Goal: Information Seeking & Learning: Learn about a topic

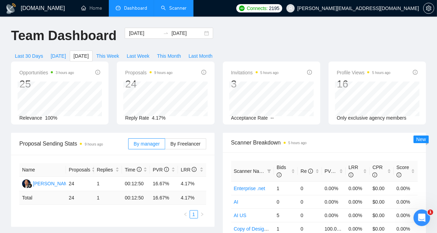
click at [172, 8] on link "Scanner" at bounding box center [174, 8] width 26 height 6
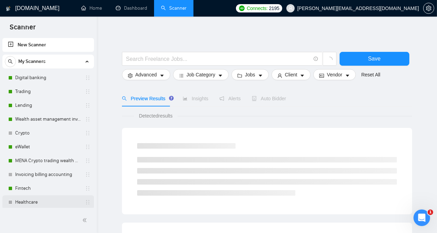
click at [48, 202] on link "Healthcare" at bounding box center [48, 202] width 66 height 14
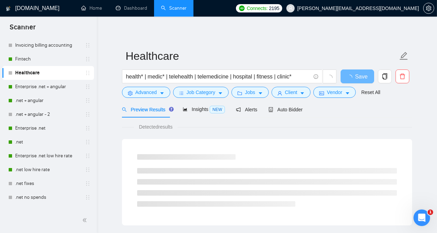
scroll to position [133, 0]
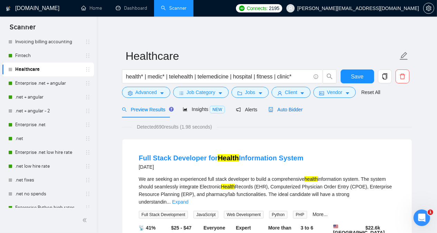
click at [280, 108] on span "Auto Bidder" at bounding box center [285, 110] width 34 height 6
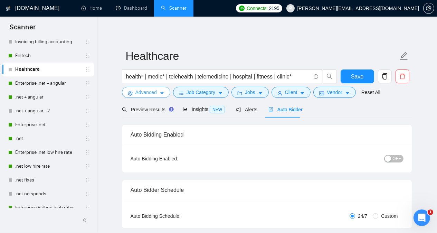
click at [150, 94] on span "Advanced" at bounding box center [145, 92] width 21 height 8
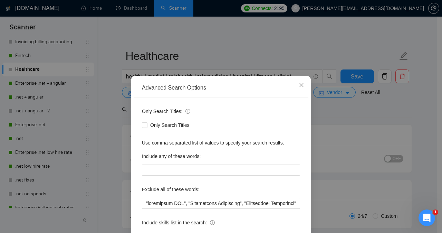
click at [104, 122] on div "Advanced Search Options Only Search Titles: Only Search Titles Use comma-separa…" at bounding box center [221, 116] width 442 height 233
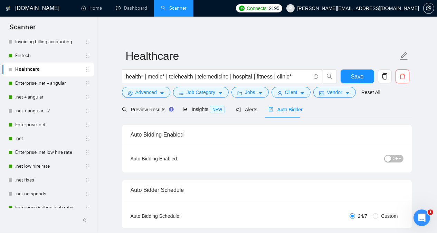
click at [150, 110] on span "Preview Results" at bounding box center [147, 110] width 50 height 6
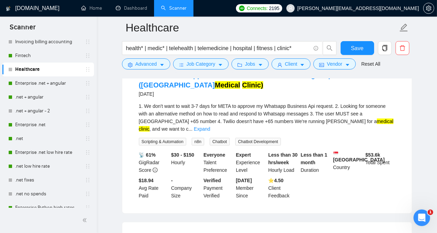
scroll to position [815, 0]
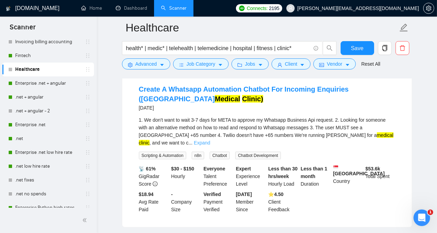
click at [210, 140] on link "Expand" at bounding box center [202, 143] width 16 height 6
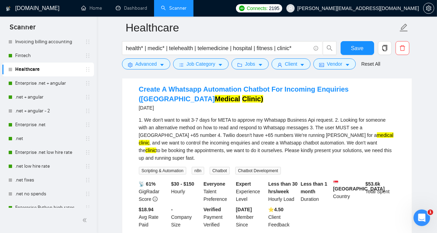
click at [418, 120] on main "Healthcare health* | medic* | telehealth | telemedicine | hospital | fitness | …" at bounding box center [267, 57] width 318 height 1690
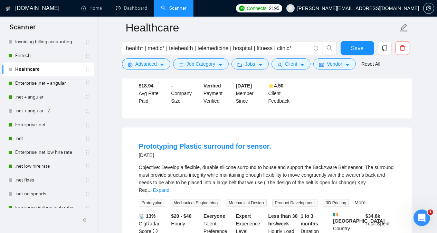
scroll to position [1106, 0]
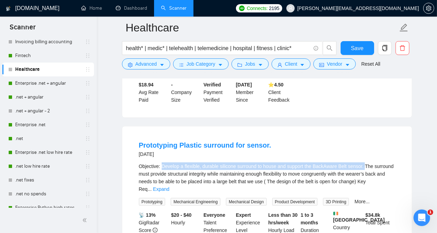
drag, startPoint x: 162, startPoint y: 144, endPoint x: 363, endPoint y: 143, distance: 201.1
click at [363, 162] on div "Objective: Develop a flexible, durable silicone surround to house and support t…" at bounding box center [267, 177] width 256 height 30
copy div "Develop a flexible, durable silicone surround to house and support the BackAwar…"
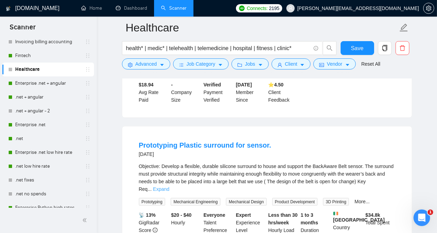
click at [169, 186] on link "Expand" at bounding box center [161, 189] width 16 height 6
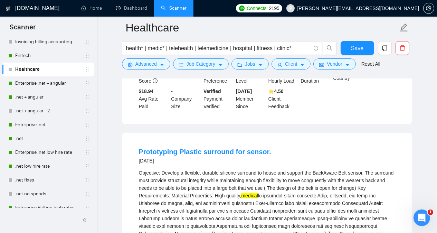
scroll to position [1078, 0]
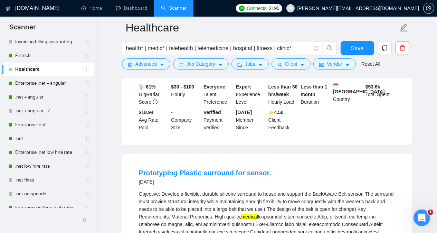
copy div "BackAware"
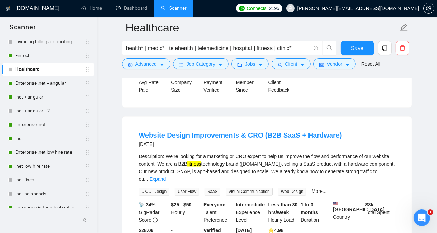
scroll to position [1341, 0]
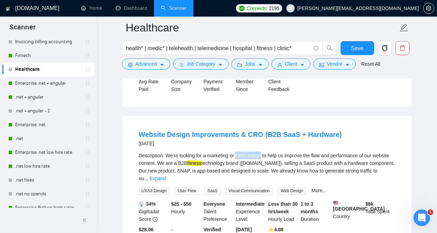
drag, startPoint x: 236, startPoint y: 133, endPoint x: 260, endPoint y: 132, distance: 23.9
click at [260, 152] on div "Description: We’re looking for a marketing or CRO expert to help us improve the…" at bounding box center [267, 167] width 256 height 30
copy div "CRO expert"
click at [255, 152] on div "Description: We’re looking for a marketing or CRO expert to help us improve the…" at bounding box center [267, 167] width 256 height 30
click at [237, 152] on div "Description: We’re looking for a marketing or CRO expert to help us improve the…" at bounding box center [267, 167] width 256 height 30
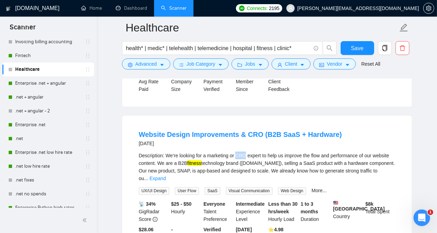
click at [237, 152] on div "Description: We’re looking for a marketing or CRO expert to help us improve the…" at bounding box center [267, 167] width 256 height 30
copy div "CRO"
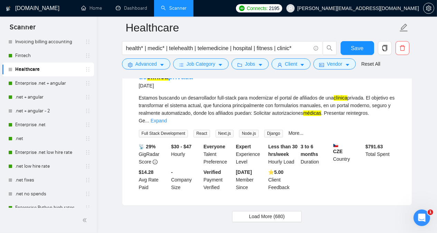
scroll to position [1572, 0]
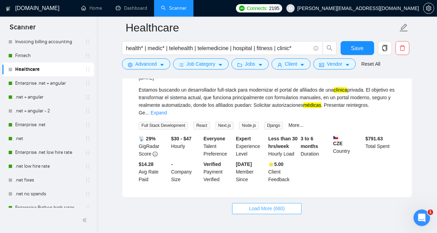
click at [289, 203] on button "Load More (680)" at bounding box center [267, 208] width 70 height 11
